Goal: Task Accomplishment & Management: Manage account settings

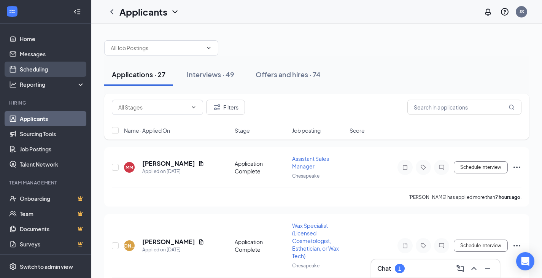
click at [44, 70] on link "Scheduling" at bounding box center [52, 69] width 65 height 15
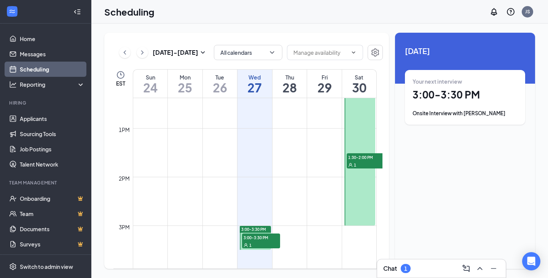
scroll to position [600, 0]
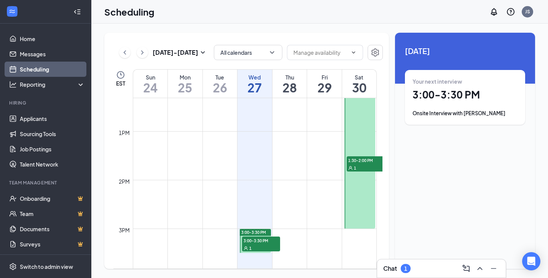
click at [367, 163] on link "11:00 AM-3:00 PM 11:00-11:30 AM 1 1:30-2:00 PM 1" at bounding box center [359, 131] width 33 height 195
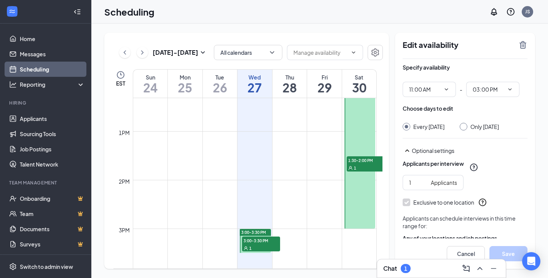
click at [44, 70] on link "Scheduling" at bounding box center [52, 69] width 65 height 15
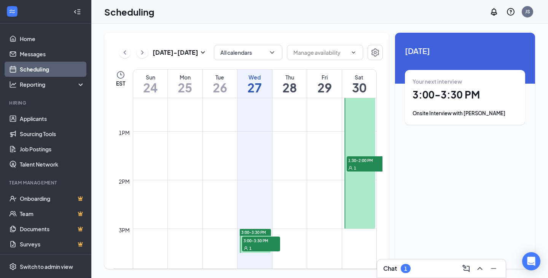
click at [363, 165] on div "1" at bounding box center [366, 168] width 38 height 8
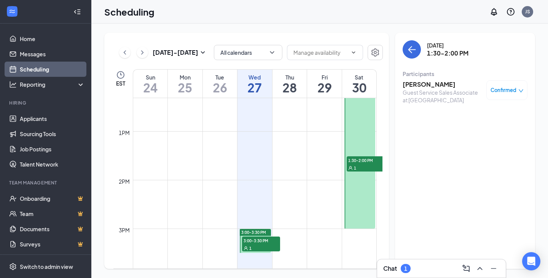
click at [268, 244] on span "3:00-3:30 PM" at bounding box center [261, 241] width 38 height 8
click at [362, 161] on span "1:30-2:00 PM" at bounding box center [366, 160] width 38 height 8
click at [431, 265] on div "Chat 1" at bounding box center [441, 269] width 116 height 12
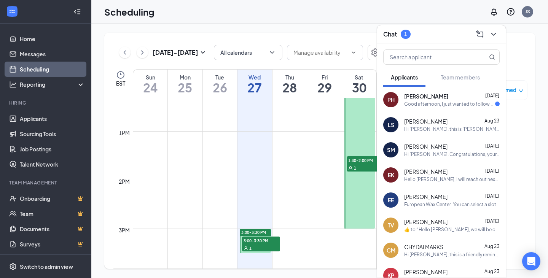
click at [439, 104] on div "Good afternoon, I just wanted to follow up regarding my interview [DATE]. Have …" at bounding box center [449, 104] width 91 height 6
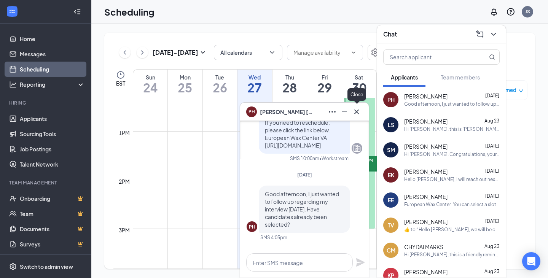
click at [359, 114] on icon "Cross" at bounding box center [356, 111] width 9 height 9
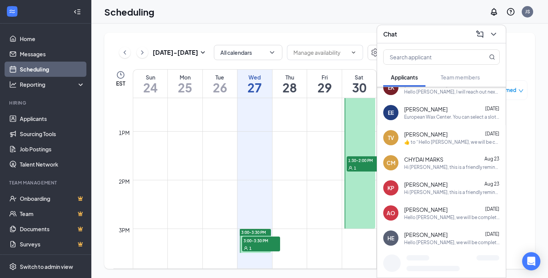
scroll to position [91, 0]
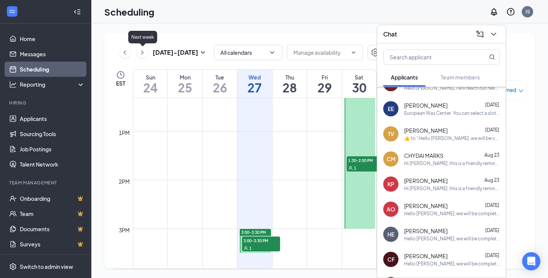
click at [143, 52] on icon "ChevronRight" at bounding box center [142, 52] width 2 height 4
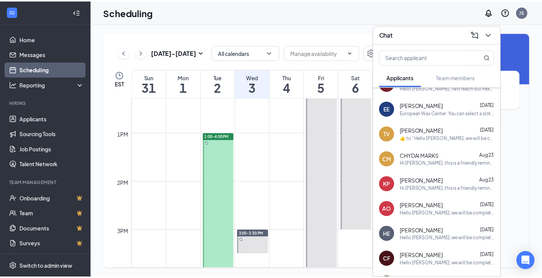
scroll to position [598, 0]
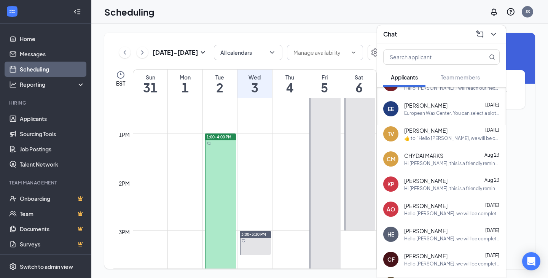
drag, startPoint x: 143, startPoint y: 52, endPoint x: 102, endPoint y: -5, distance: 70.1
click at [102, 0] on html "Home Messages Scheduling Reporting Hiring Applicants Sourcing Tools Job Posting…" at bounding box center [274, 139] width 548 height 278
click at [28, 118] on link "Applicants" at bounding box center [52, 118] width 65 height 15
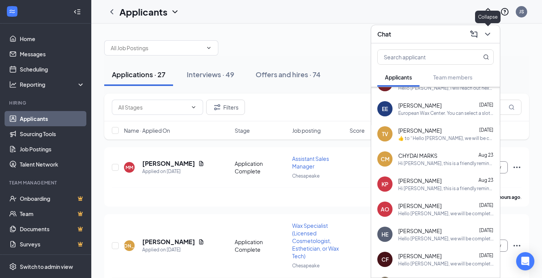
click at [488, 32] on icon "ChevronDown" at bounding box center [487, 34] width 9 height 9
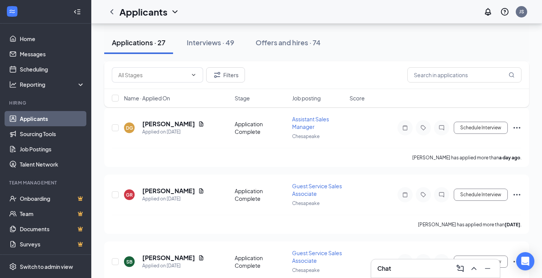
scroll to position [938, 0]
